Goal: Task Accomplishment & Management: Use online tool/utility

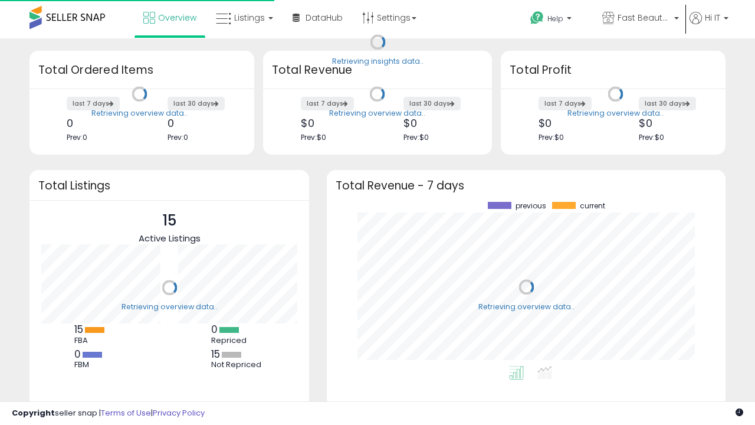
scroll to position [164, 375]
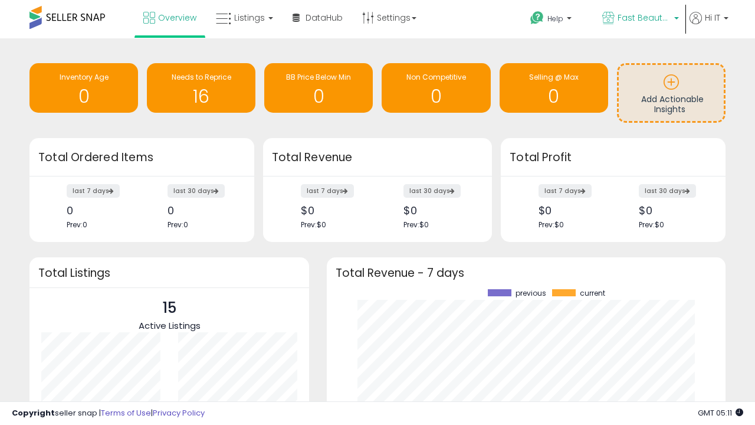
click at [640, 19] on span "Fast Beauty ([GEOGRAPHIC_DATA])" at bounding box center [644, 18] width 53 height 12
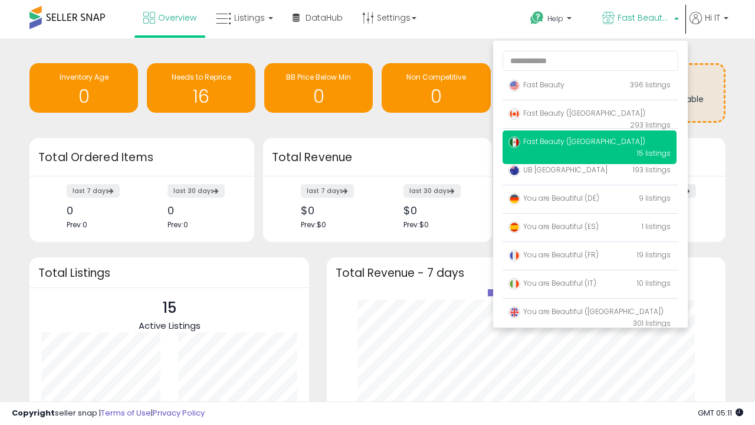
click at [590, 143] on span "Fast Beauty ([GEOGRAPHIC_DATA])" at bounding box center [577, 141] width 137 height 10
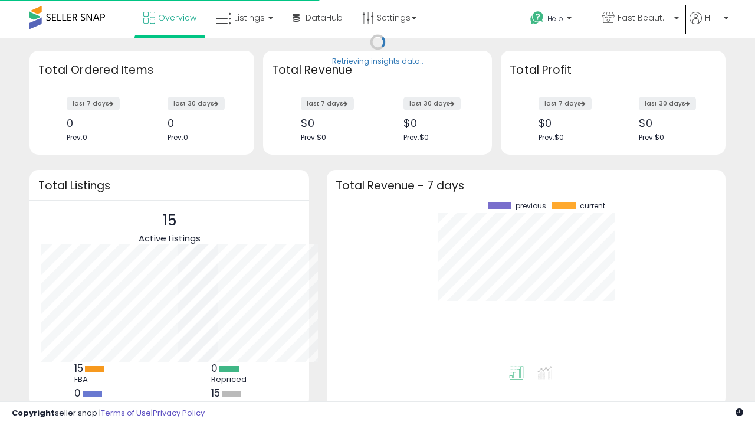
scroll to position [164, 375]
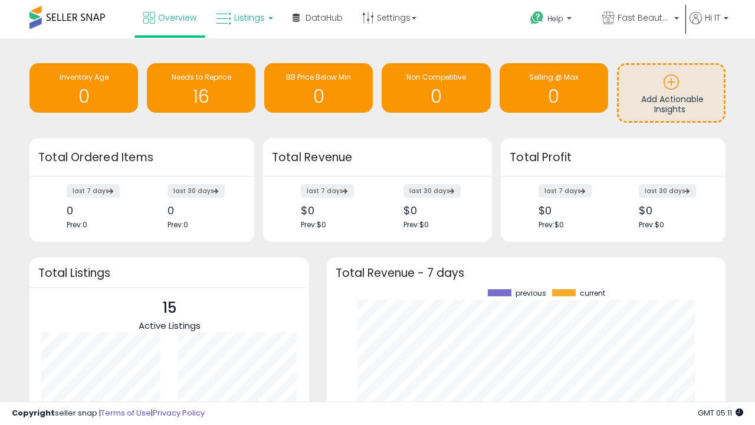
click at [243, 18] on span "Listings" at bounding box center [249, 18] width 31 height 12
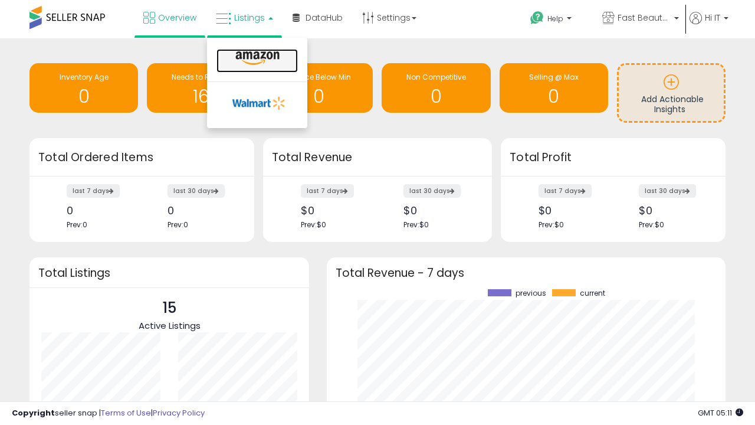
click at [256, 58] on icon at bounding box center [257, 58] width 51 height 15
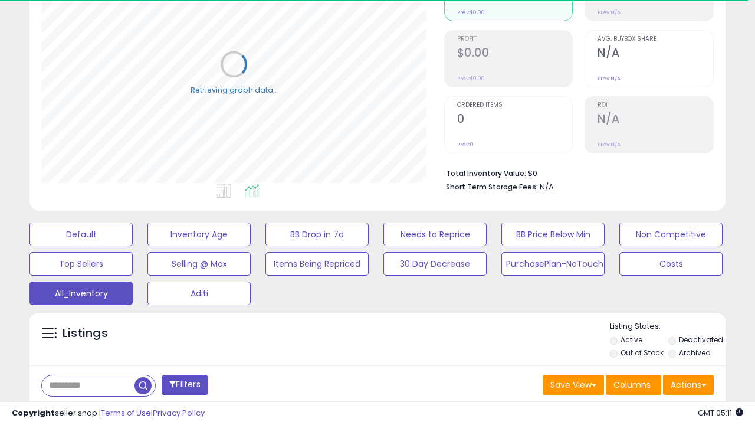
scroll to position [352, 0]
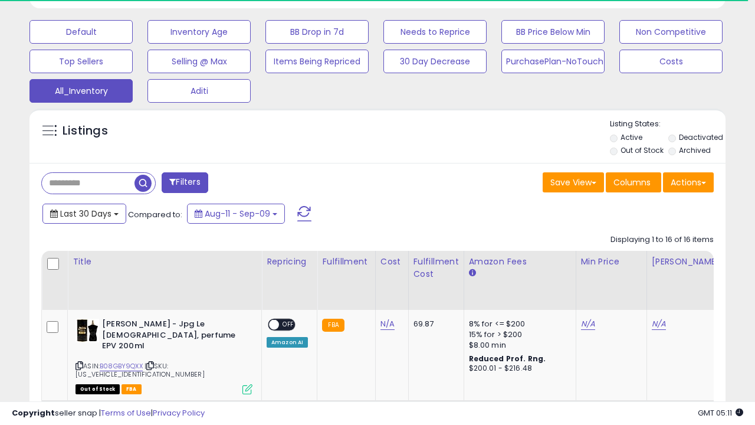
click at [84, 212] on span "Last 30 Days" at bounding box center [85, 214] width 51 height 12
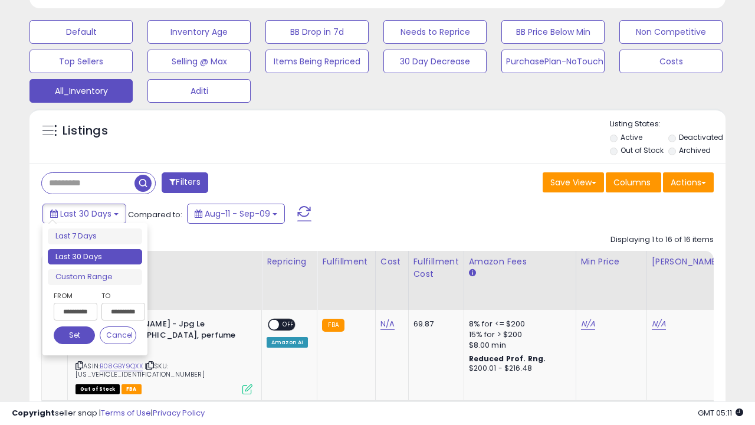
click at [95, 257] on li "Last 30 Days" at bounding box center [95, 257] width 94 height 16
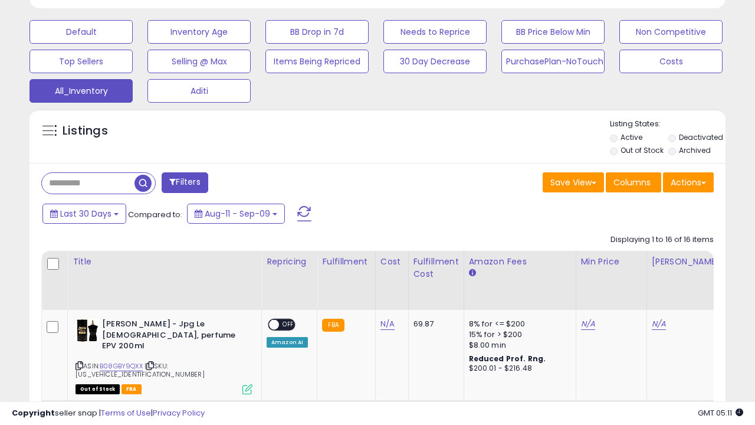
scroll to position [242, 403]
click at [689, 181] on button "Actions" at bounding box center [688, 182] width 51 height 20
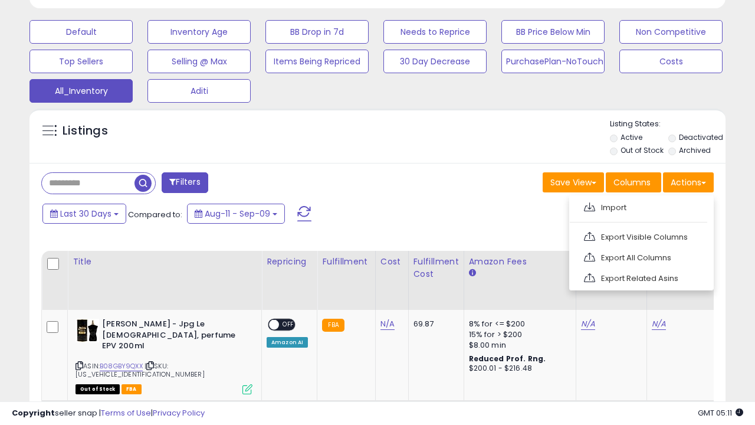
click at [640, 256] on link "Export All Columns" at bounding box center [640, 257] width 129 height 18
